Goal: Find specific page/section: Find specific page/section

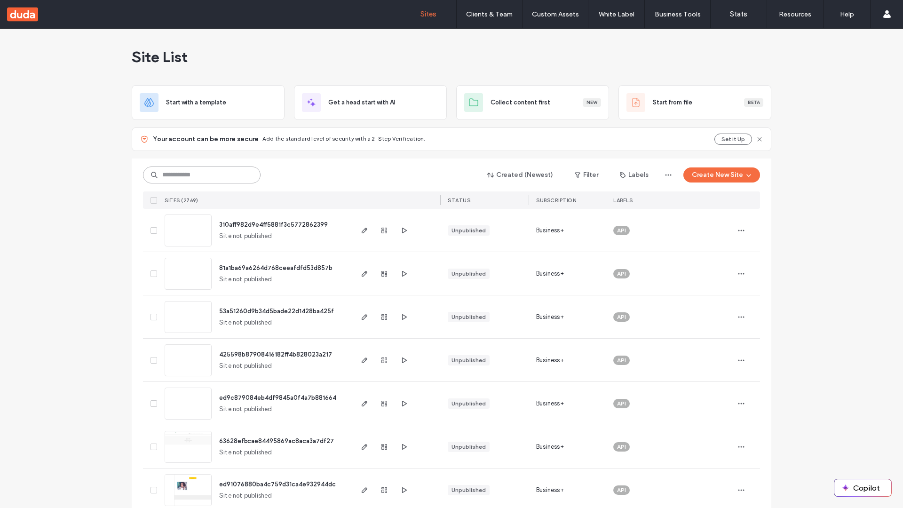
click at [198, 175] on input at bounding box center [202, 174] width 118 height 17
type input "**********"
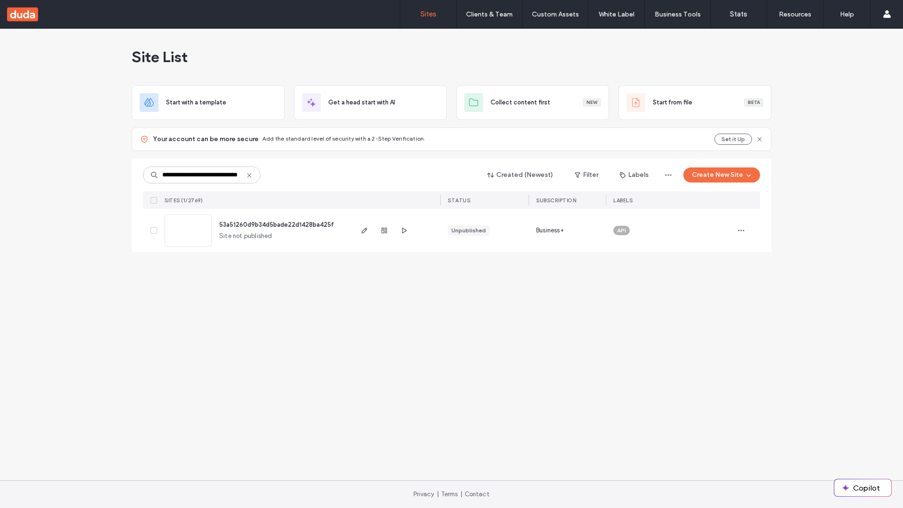
click at [277, 224] on span "53a51260d9b34d5bade22d1428ba425f" at bounding box center [276, 224] width 115 height 7
